Goal: Find specific page/section: Find specific page/section

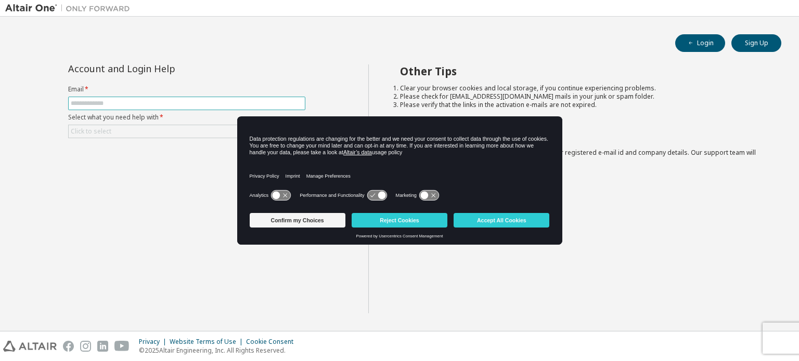
click at [220, 100] on input "text" at bounding box center [187, 103] width 232 height 8
click at [204, 217] on div "Account and Login Help Email * Select what you need help with * Click to select…" at bounding box center [186, 188] width 363 height 249
click at [744, 43] on button "Sign Up" at bounding box center [756, 43] width 50 height 18
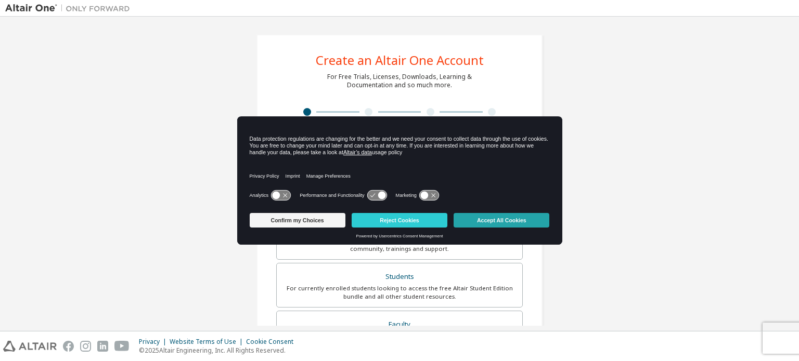
click at [478, 224] on button "Accept All Cookies" at bounding box center [501, 220] width 96 height 15
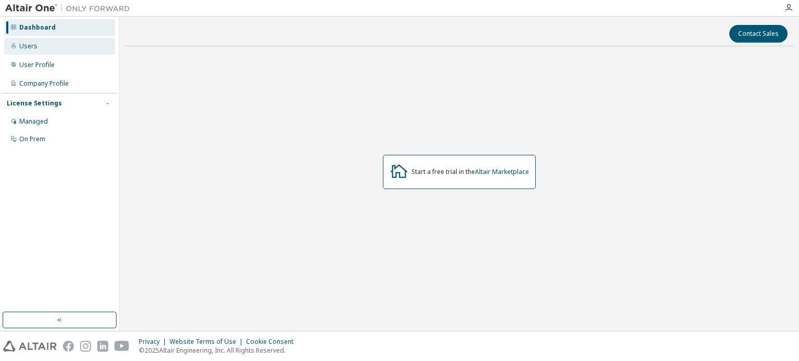
click at [55, 43] on div "Users" at bounding box center [59, 46] width 111 height 17
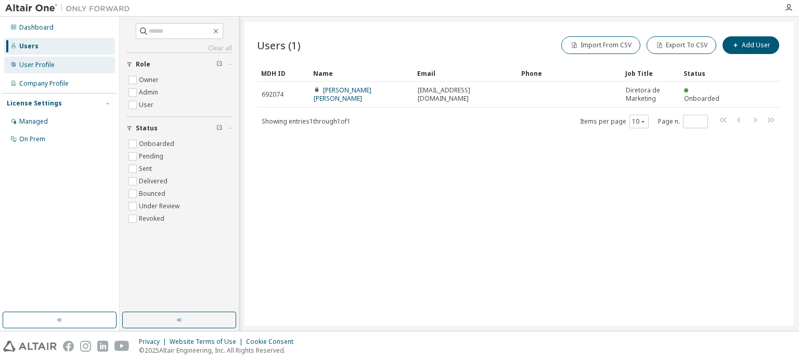
click at [53, 64] on div "User Profile" at bounding box center [36, 65] width 35 height 8
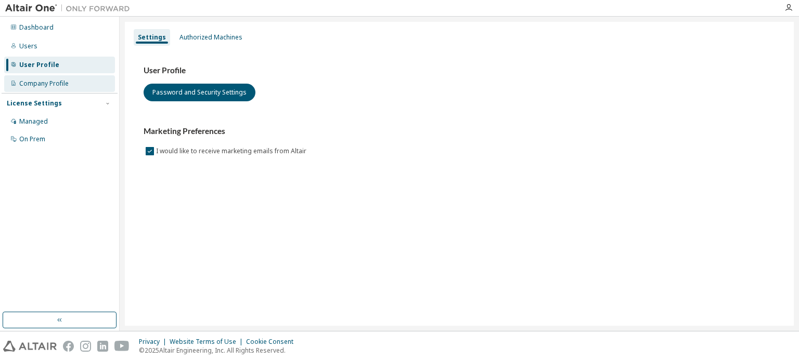
click at [53, 81] on div "Company Profile" at bounding box center [43, 84] width 49 height 8
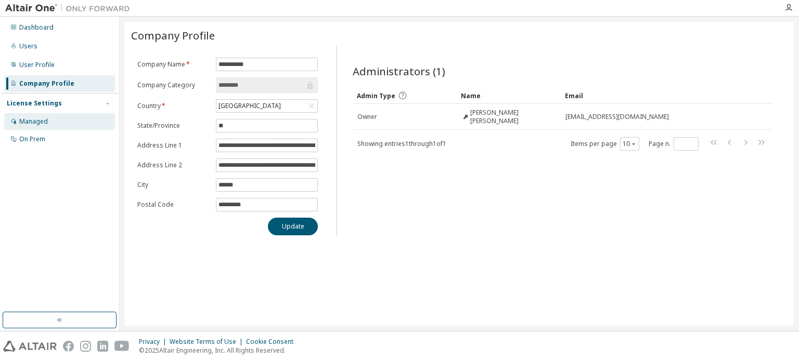
click at [57, 118] on div "Managed" at bounding box center [59, 121] width 111 height 17
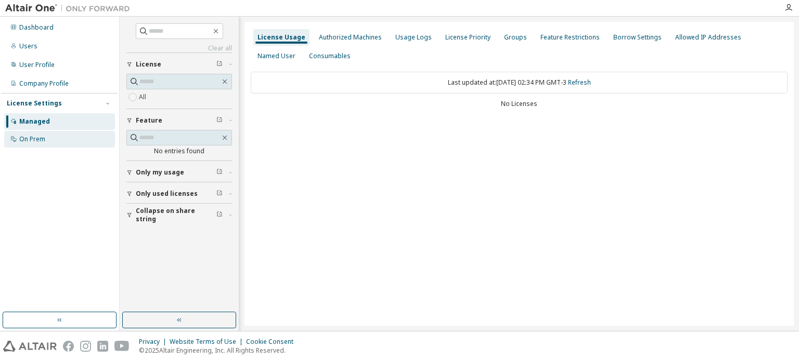
click at [59, 139] on div "On Prem" at bounding box center [59, 139] width 111 height 17
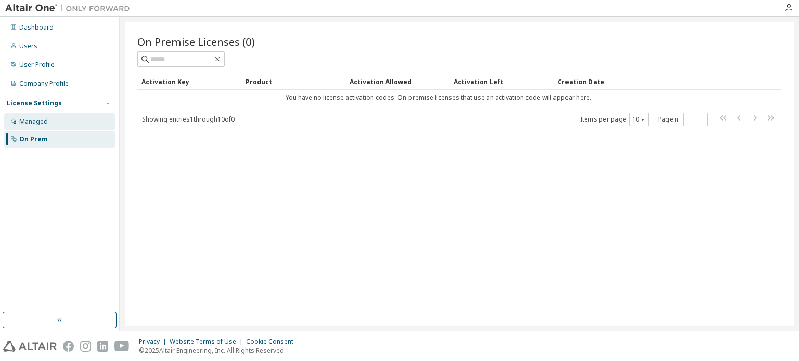
click at [62, 126] on div "Managed" at bounding box center [59, 121] width 111 height 17
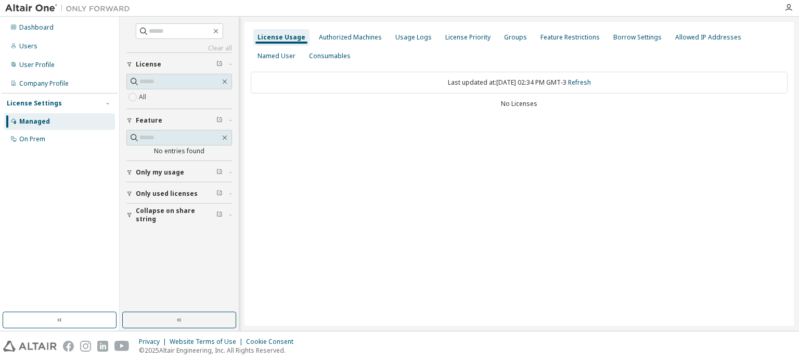
click at [784, 11] on div at bounding box center [788, 8] width 21 height 8
click at [786, 11] on icon "button" at bounding box center [788, 8] width 8 height 8
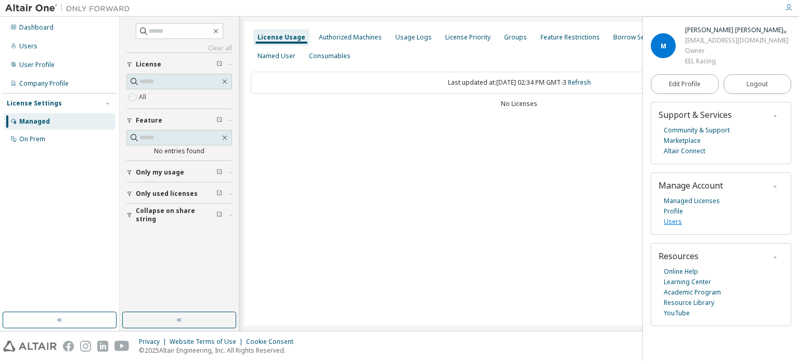
click at [676, 224] on link "Users" at bounding box center [673, 222] width 18 height 10
